Goal: Navigation & Orientation: Find specific page/section

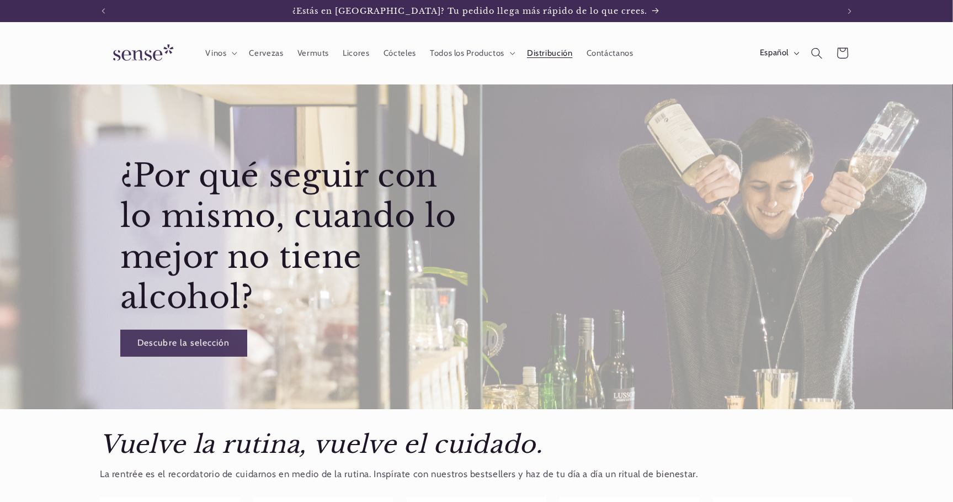
click at [543, 57] on span "Distribución" at bounding box center [550, 53] width 46 height 10
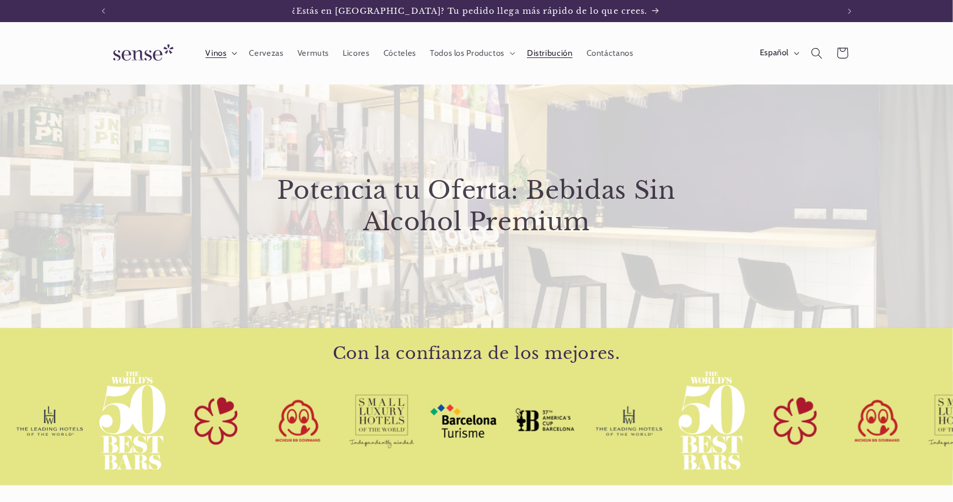
click at [230, 57] on summary "Vinos" at bounding box center [221, 53] width 44 height 24
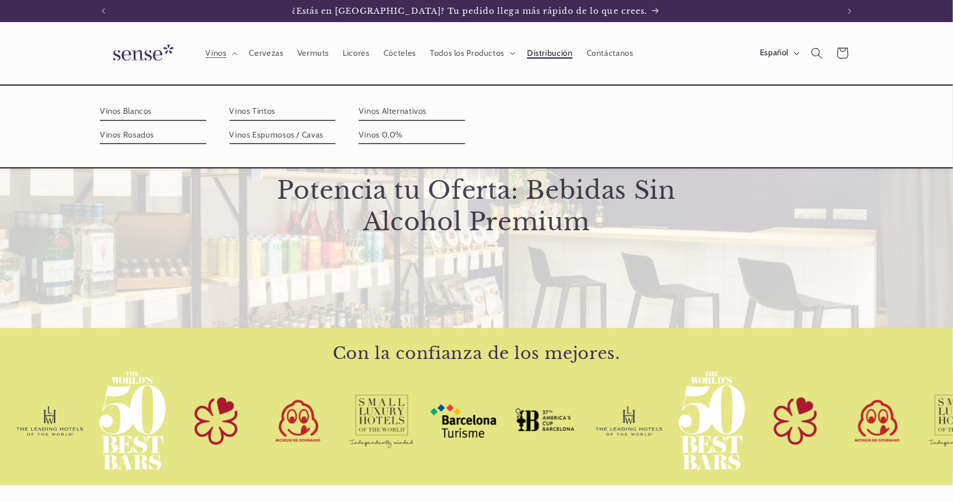
click at [542, 51] on span "Distribución" at bounding box center [550, 53] width 46 height 10
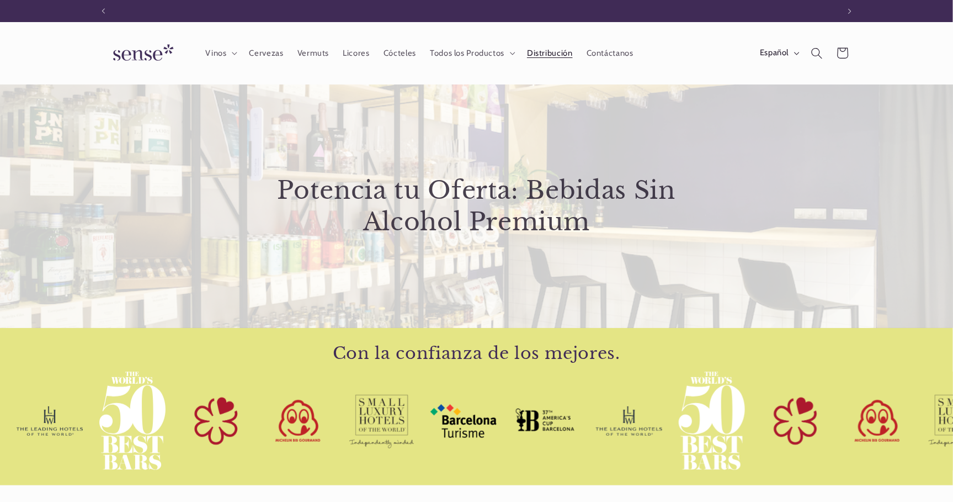
scroll to position [0, 735]
